Goal: Navigation & Orientation: Find specific page/section

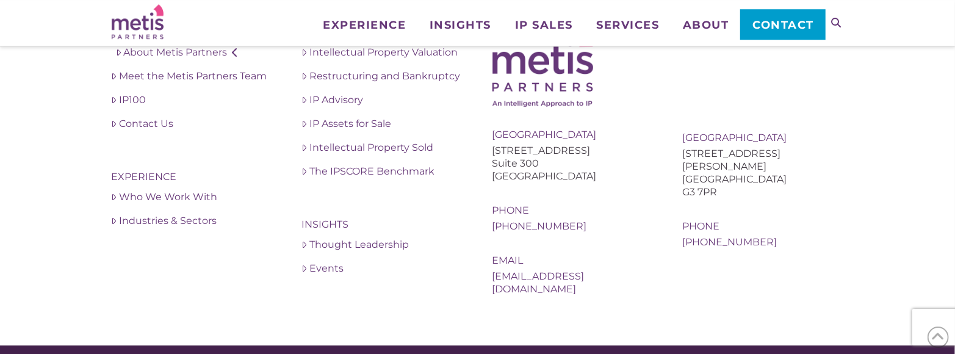
scroll to position [2446, 0]
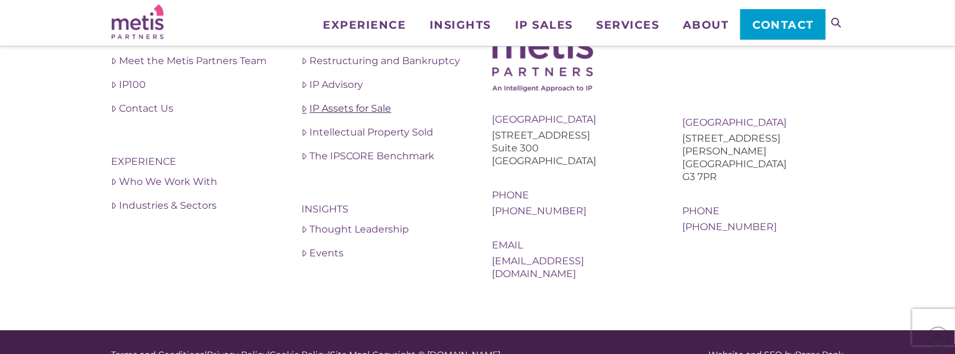
click at [375, 112] on link "IP Assets for Sale" at bounding box center [382, 108] width 161 height 15
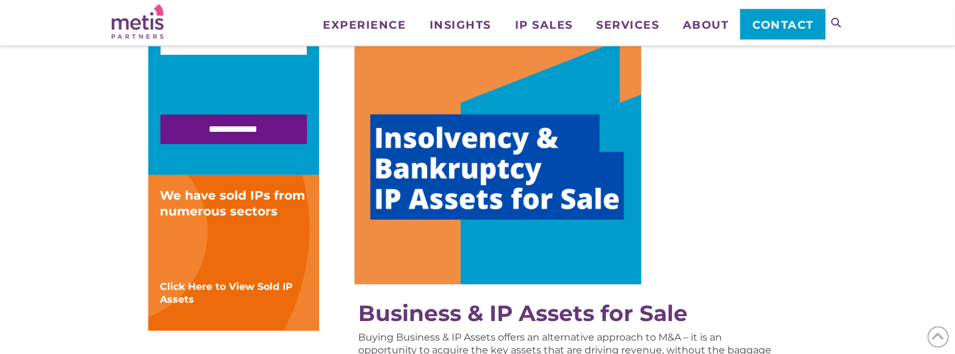
scroll to position [317, 0]
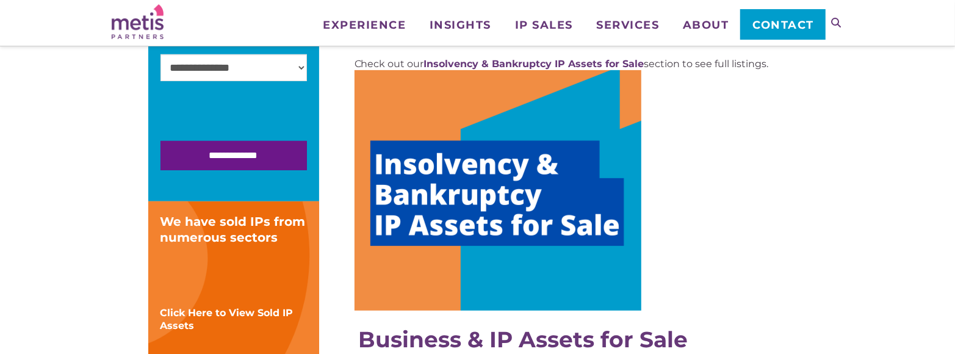
click at [489, 172] on img at bounding box center [497, 190] width 287 height 240
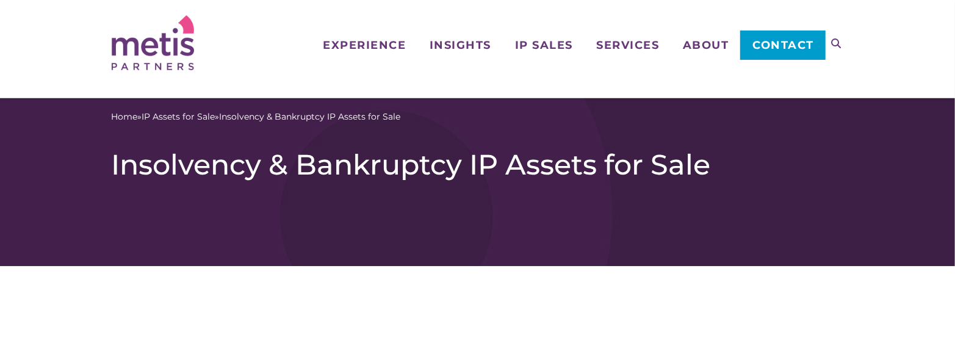
click at [173, 51] on img at bounding box center [153, 42] width 82 height 55
